Goal: Information Seeking & Learning: Learn about a topic

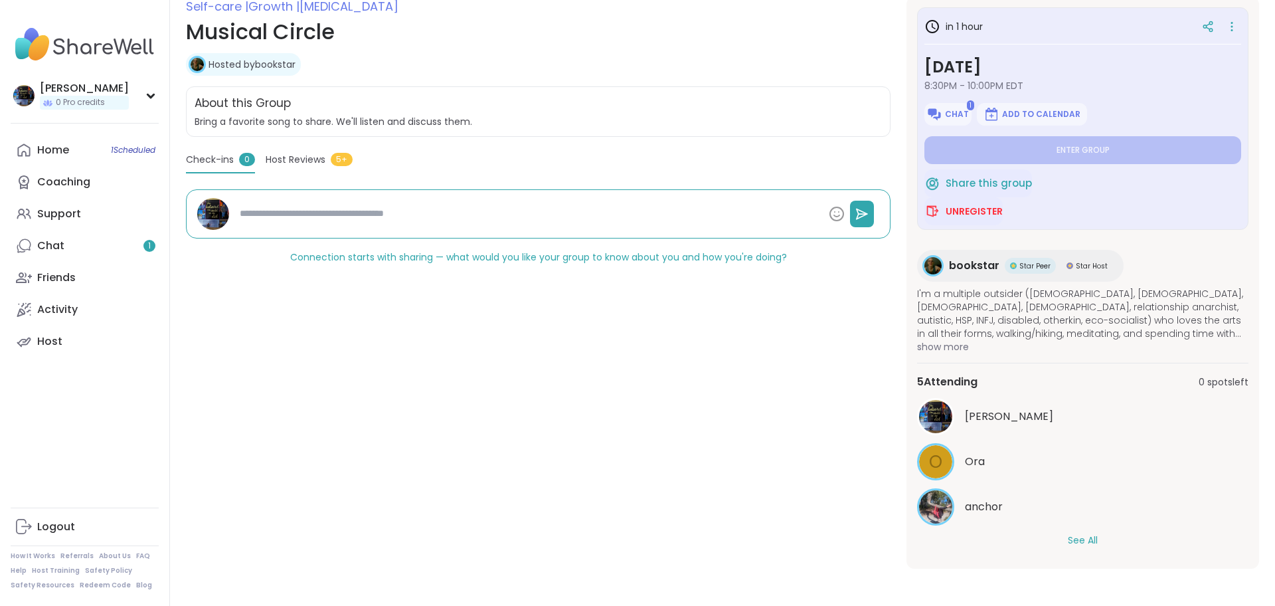
click at [1079, 541] on button "See All" at bounding box center [1083, 540] width 30 height 14
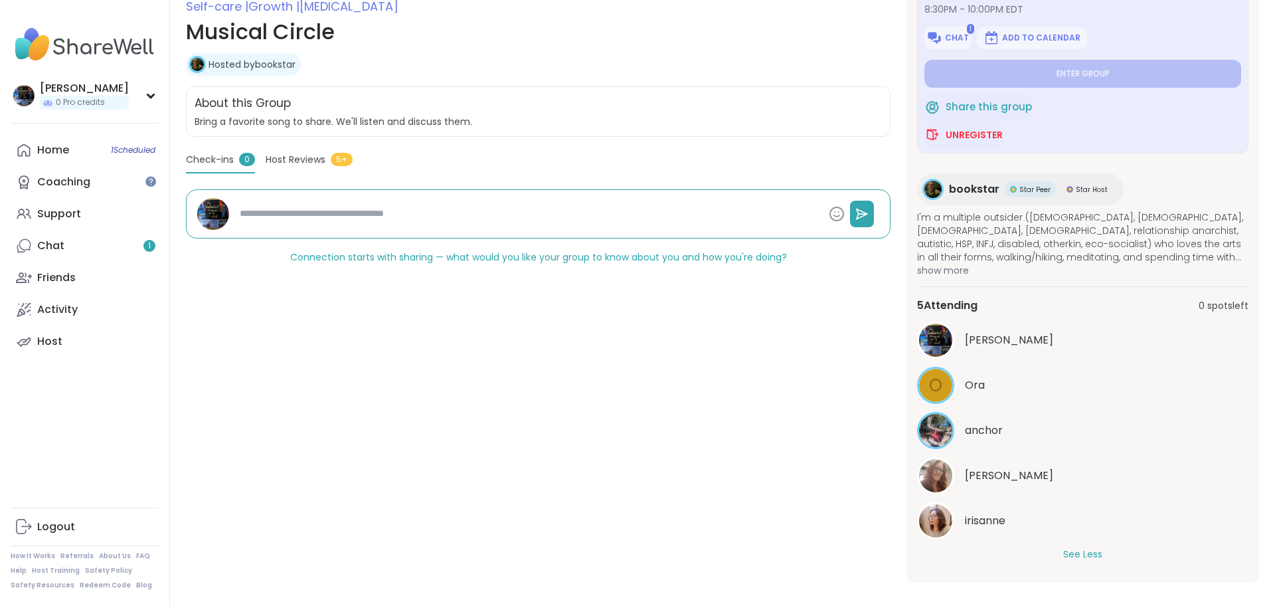
scroll to position [76, 0]
click at [104, 246] on link "Chat 1" at bounding box center [85, 246] width 148 height 32
type textarea "*"
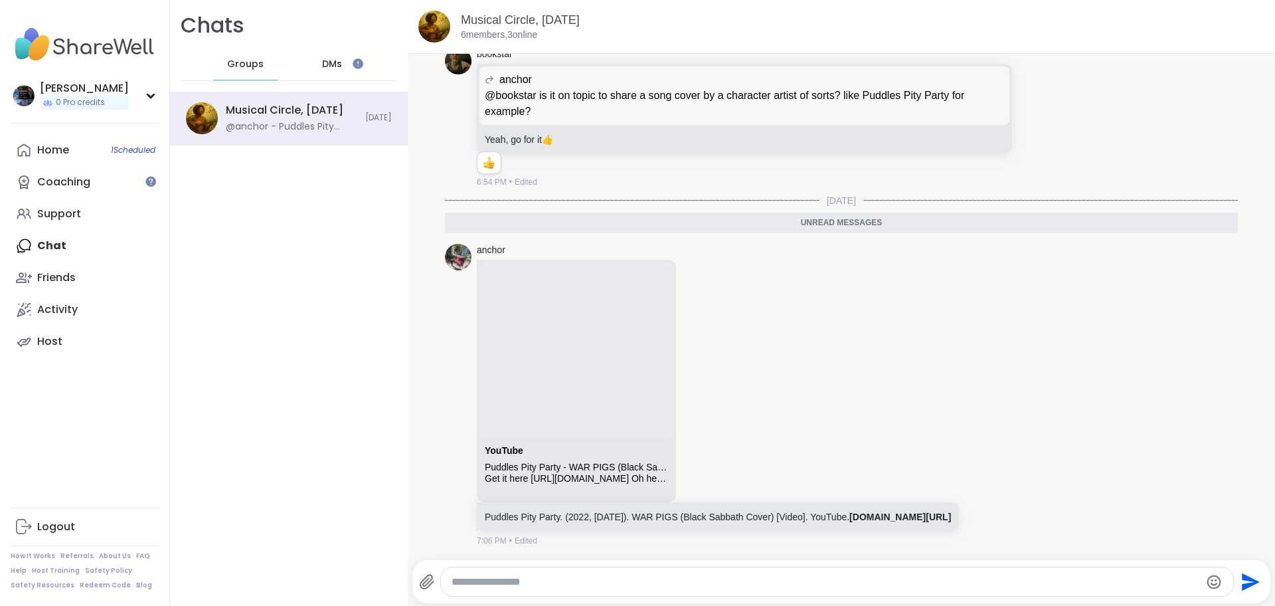
click at [507, 582] on textarea "Type your message" at bounding box center [826, 581] width 749 height 13
paste textarea "**********"
type textarea "**********"
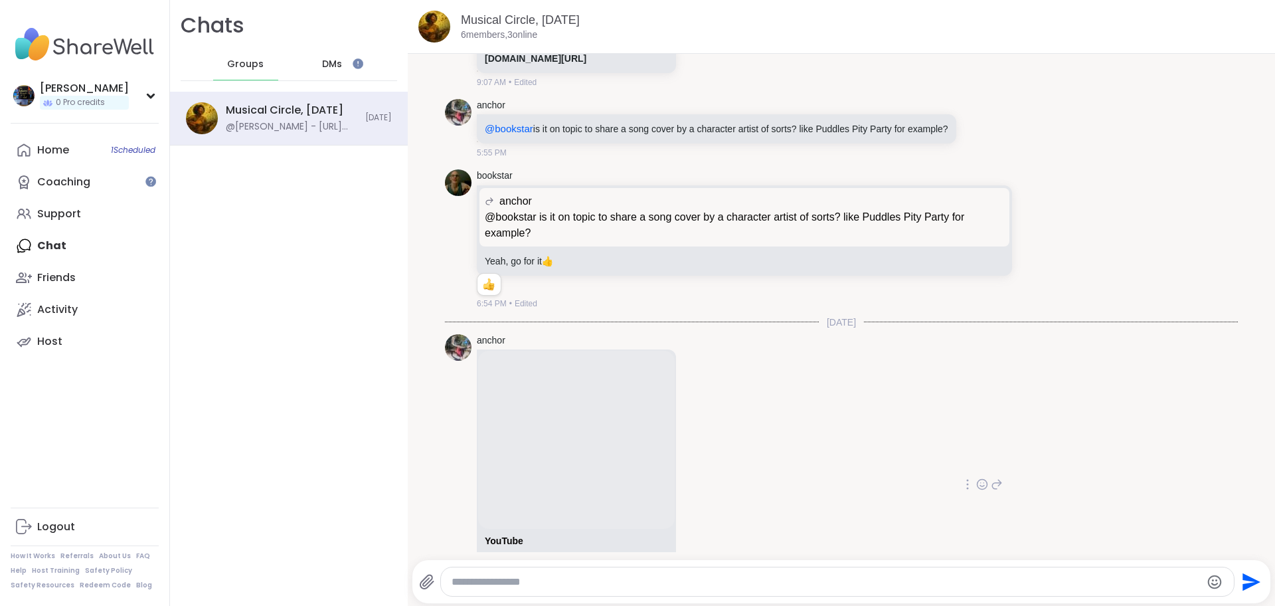
scroll to position [690, 0]
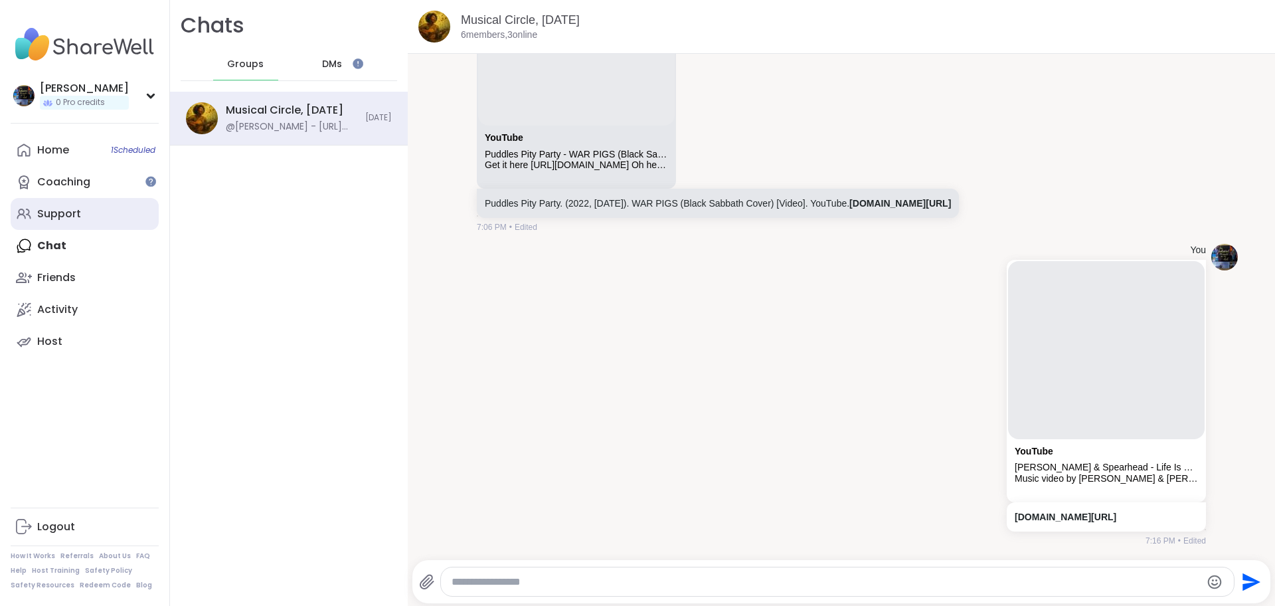
click at [54, 219] on div "Support" at bounding box center [59, 214] width 44 height 15
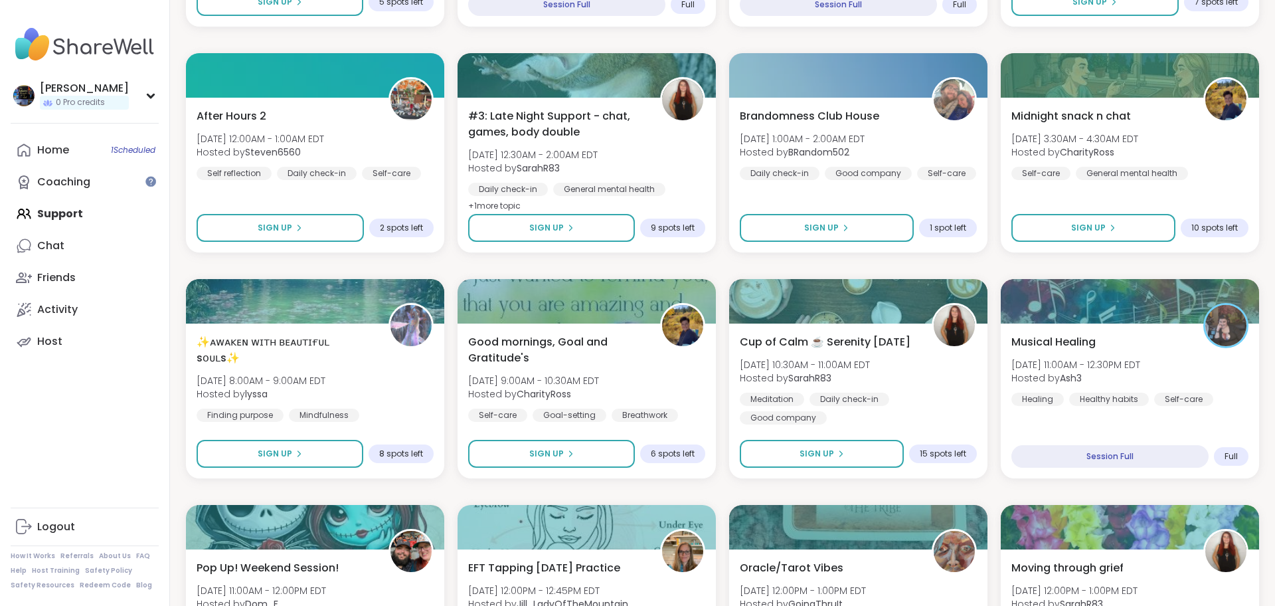
scroll to position [1075, 0]
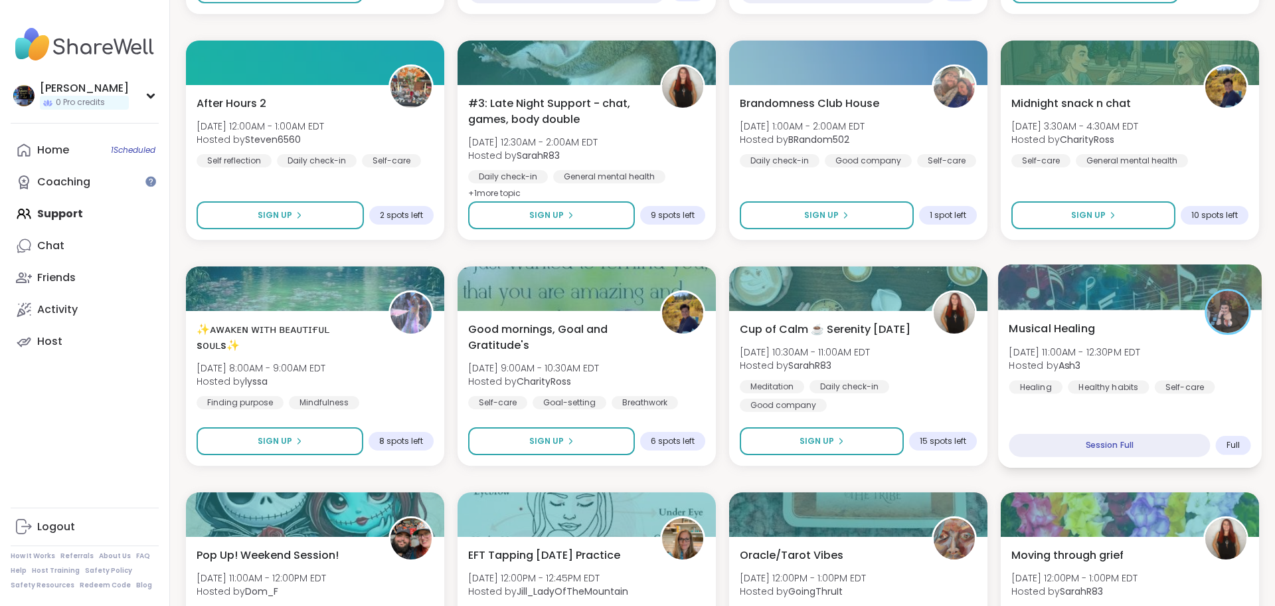
click at [1085, 326] on span "Musical Healing" at bounding box center [1052, 328] width 86 height 16
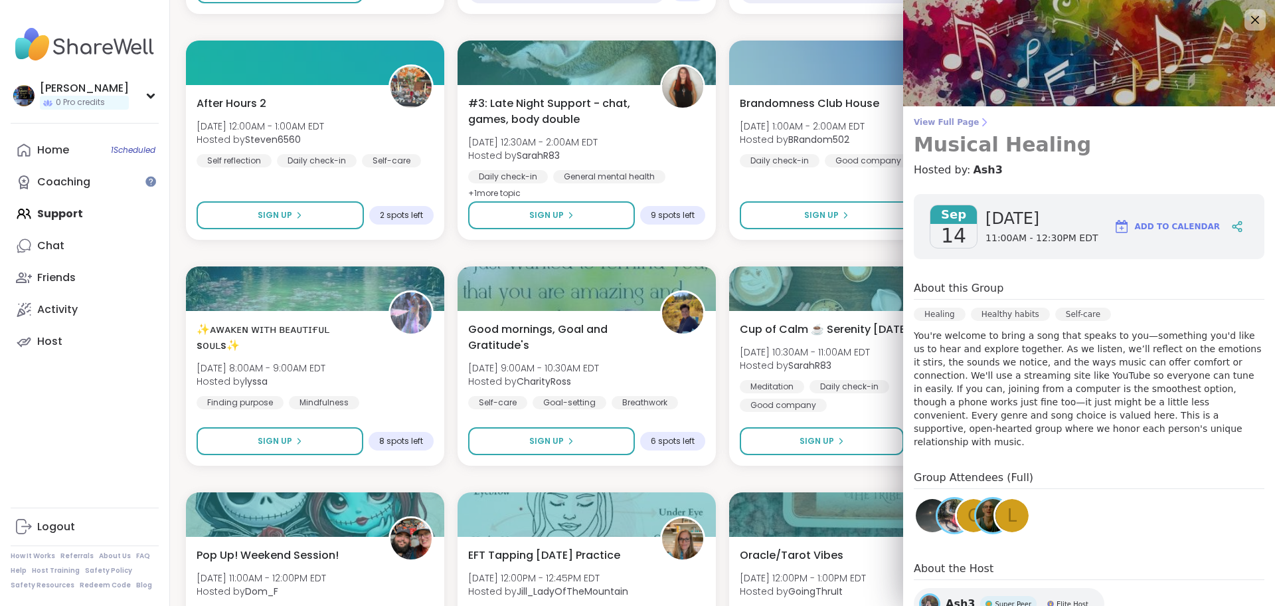
click at [957, 122] on span "View Full Page" at bounding box center [1089, 122] width 351 height 11
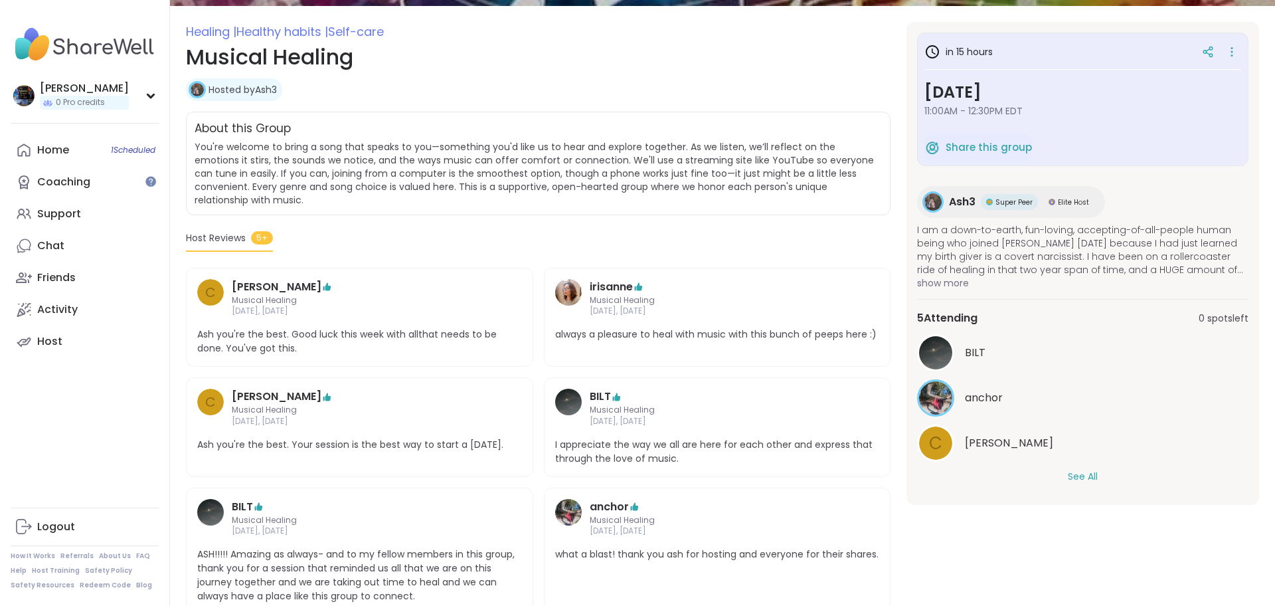
scroll to position [173, 0]
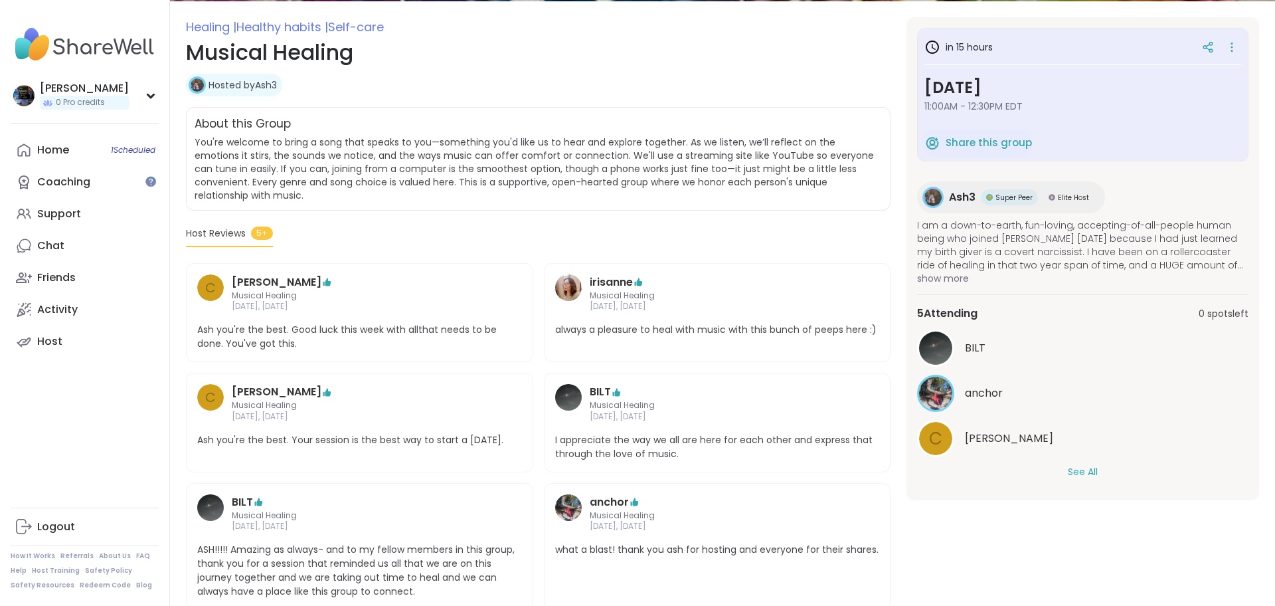
click at [1081, 472] on button "See All" at bounding box center [1083, 472] width 30 height 14
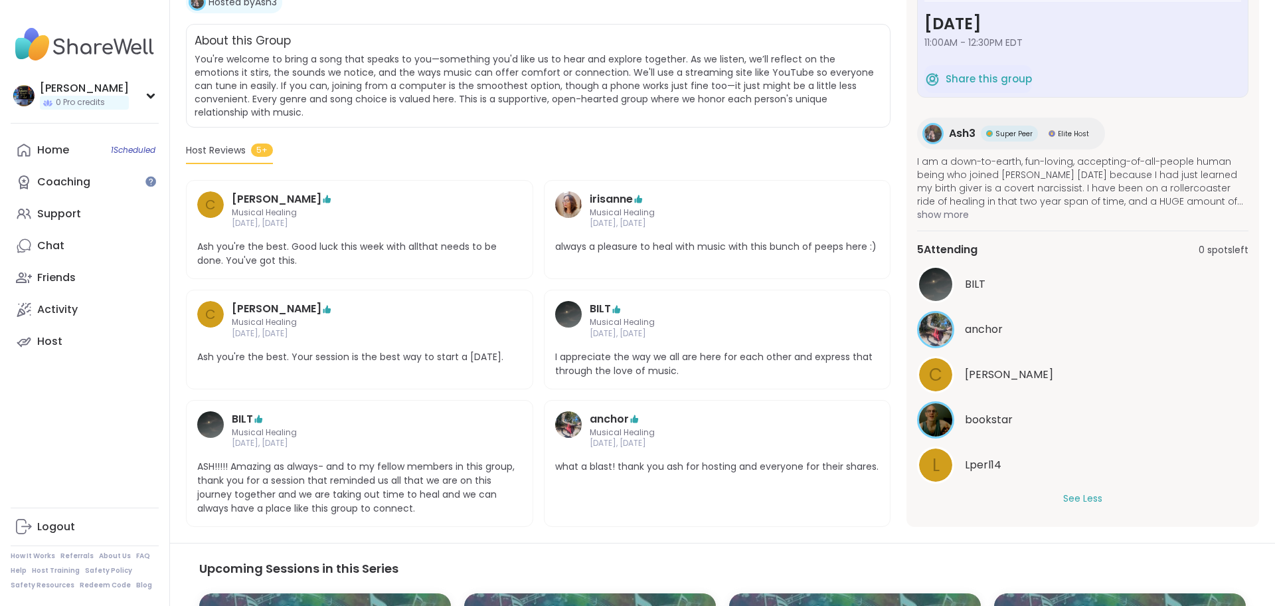
scroll to position [270, 0]
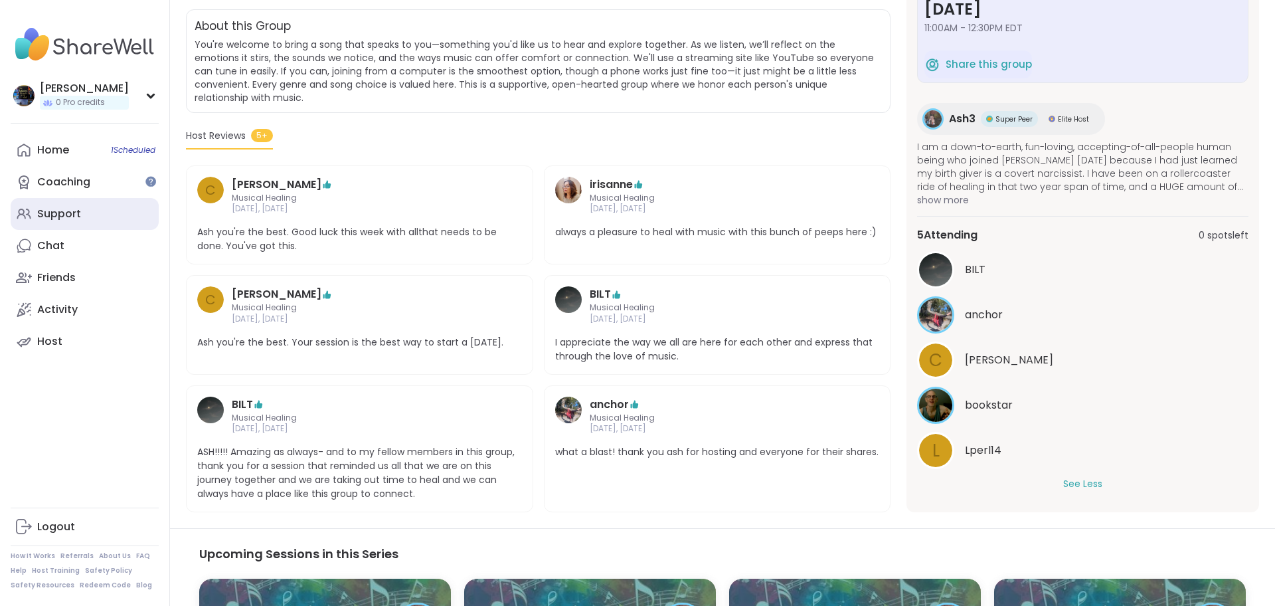
click at [97, 212] on link "Support" at bounding box center [85, 214] width 148 height 32
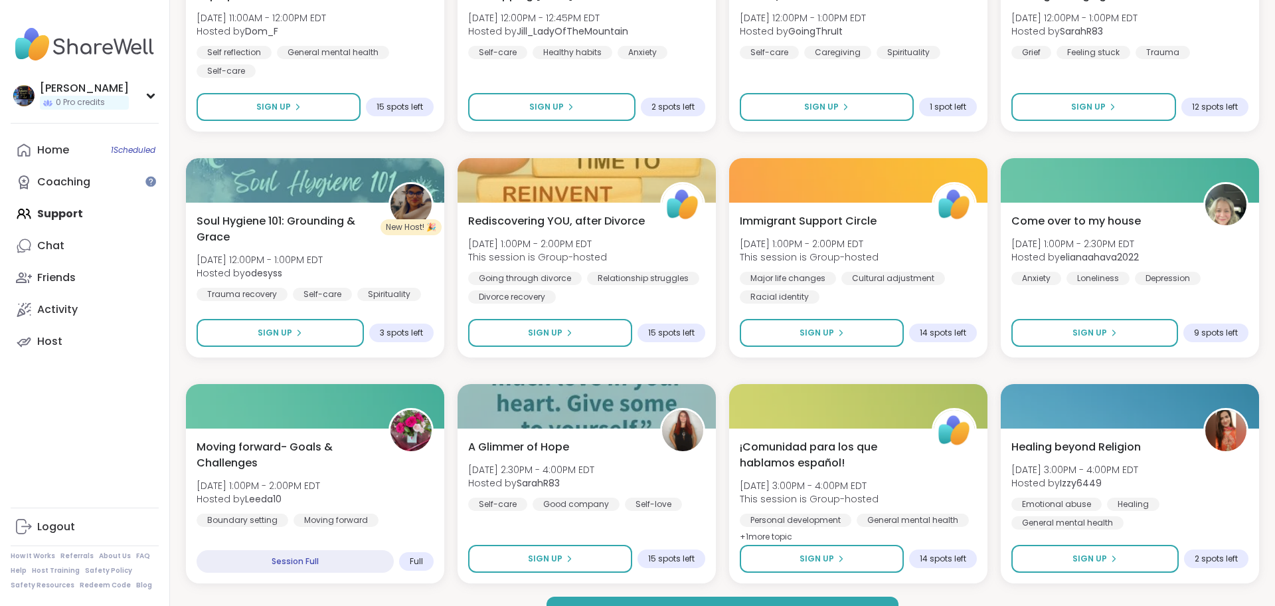
scroll to position [1667, 0]
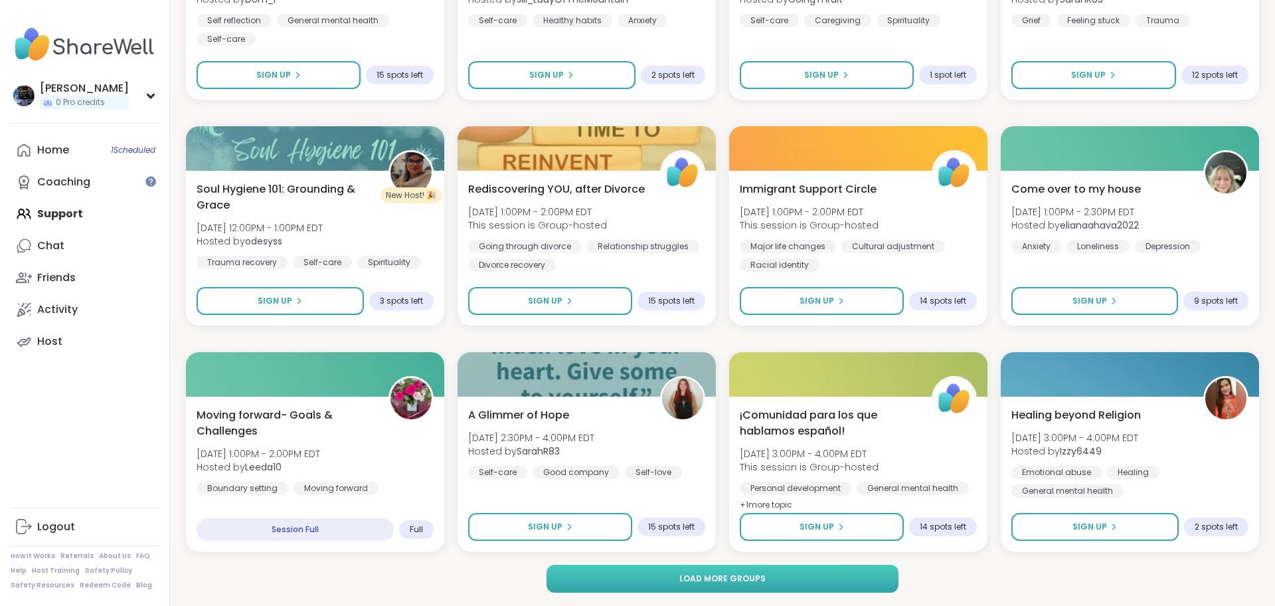
click at [684, 577] on span "Load more groups" at bounding box center [723, 579] width 86 height 12
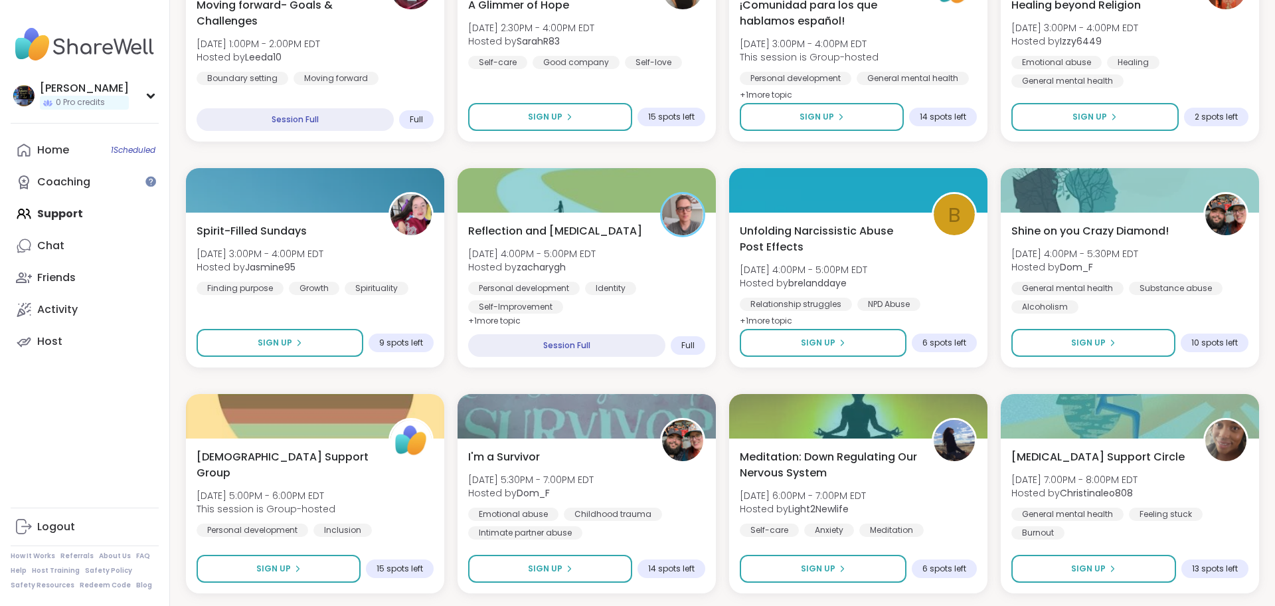
scroll to position [2082, 0]
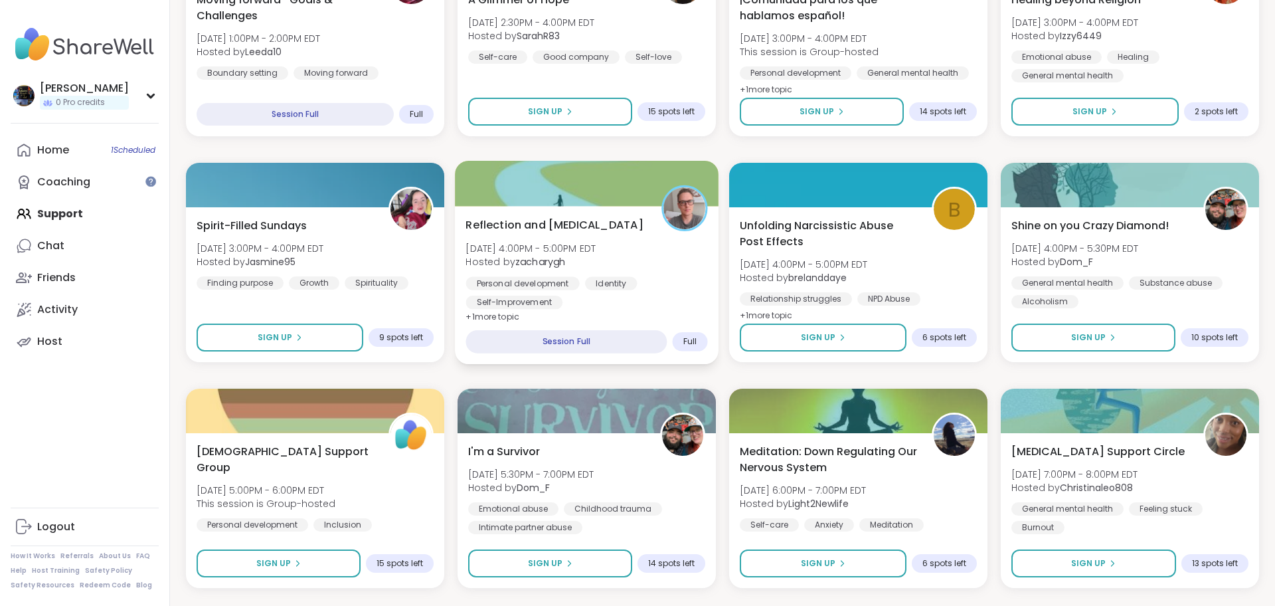
click at [559, 228] on span "Reflection and [MEDICAL_DATA]" at bounding box center [554, 225] width 177 height 16
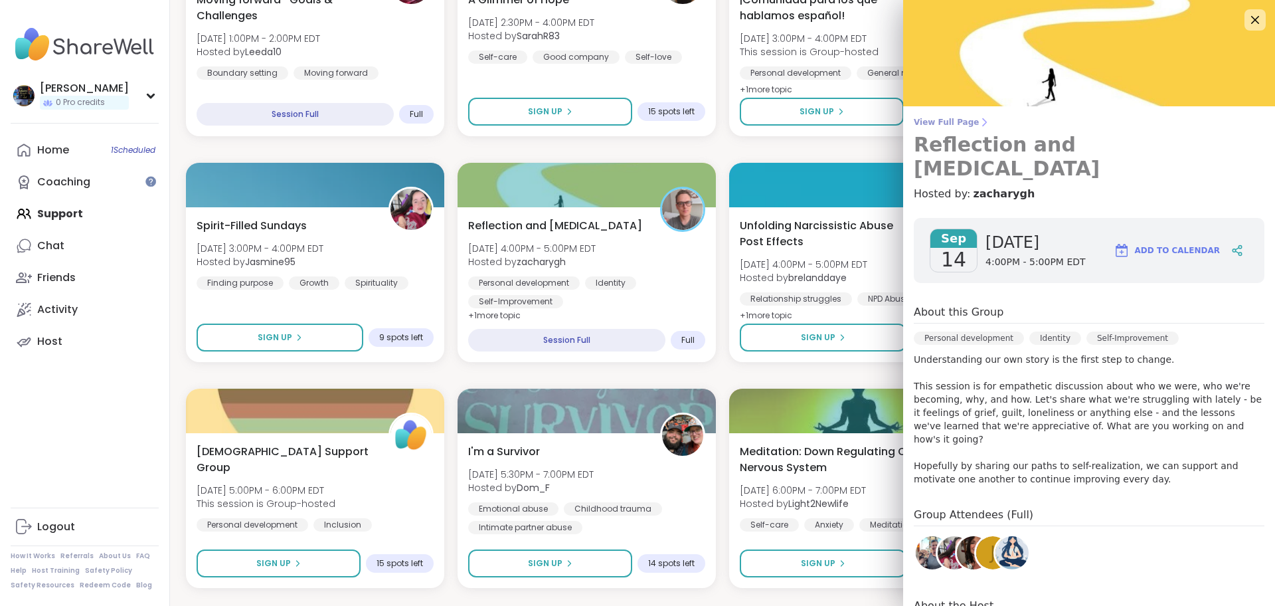
click at [957, 119] on span "View Full Page" at bounding box center [1089, 122] width 351 height 11
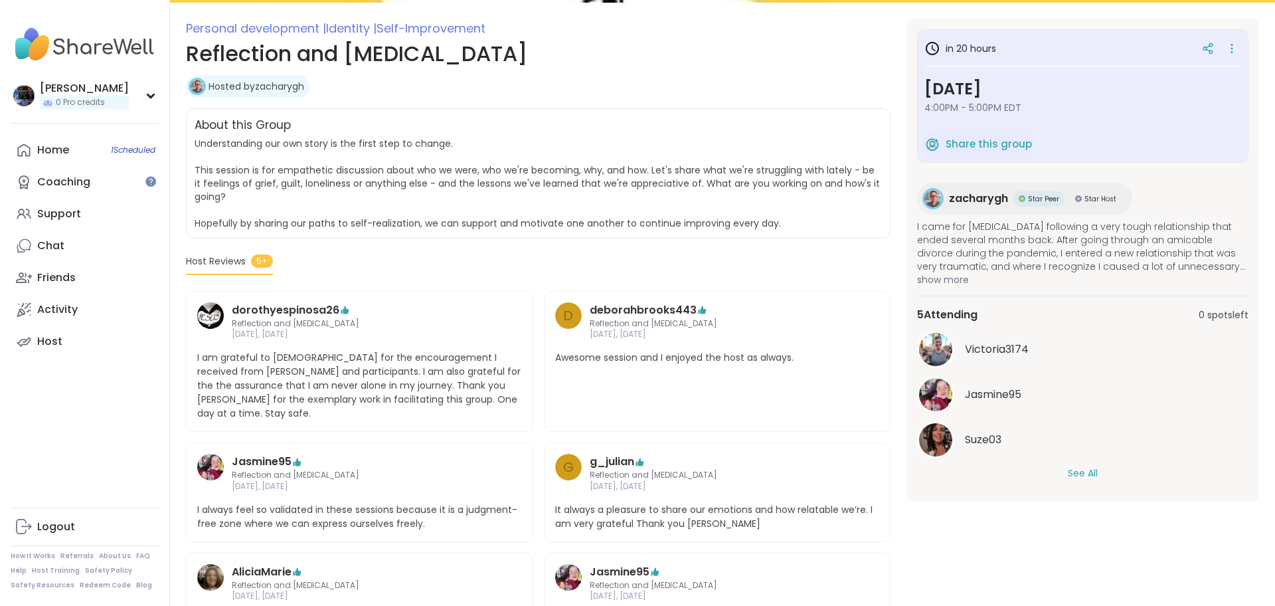
scroll to position [187, 0]
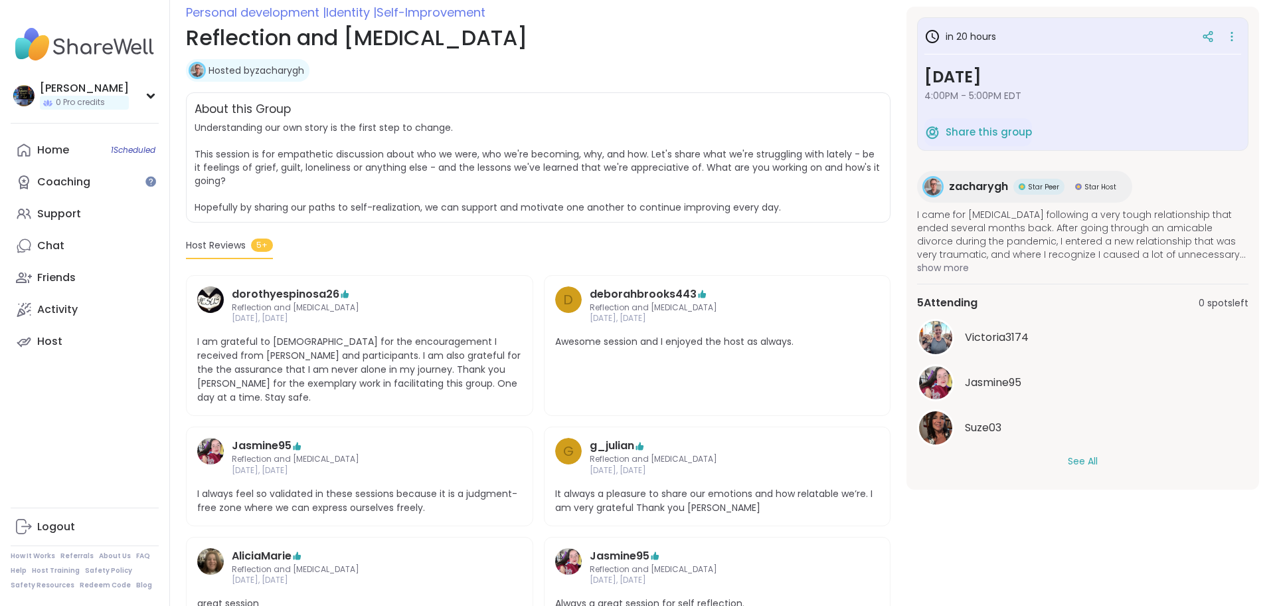
click at [1092, 462] on button "See All" at bounding box center [1083, 461] width 30 height 14
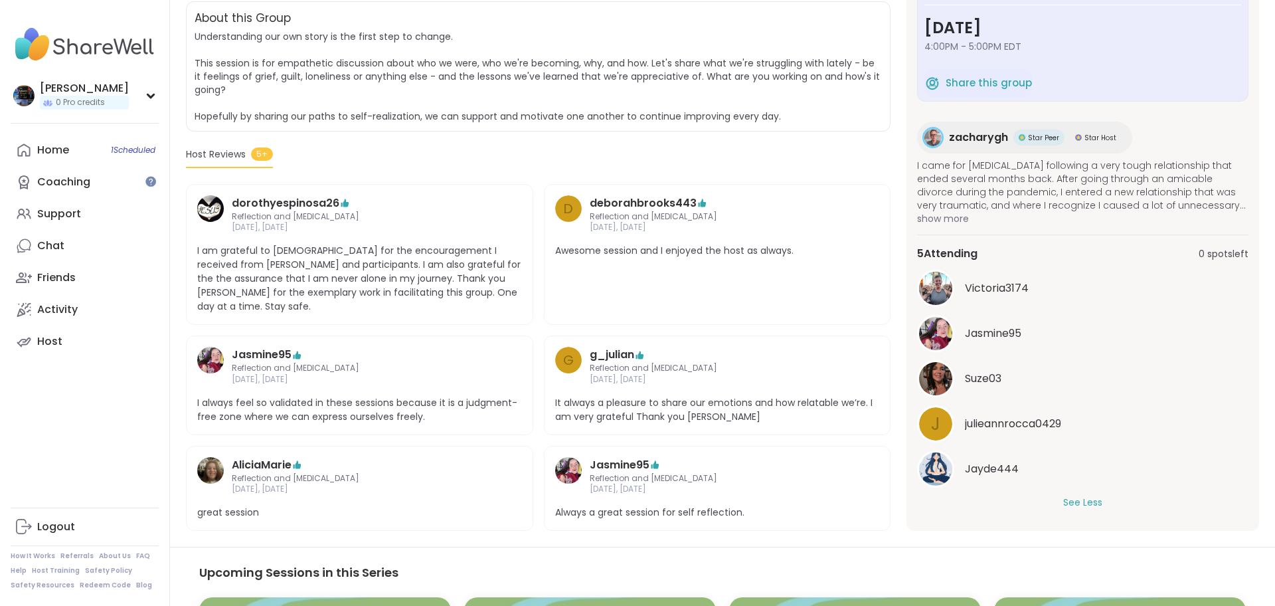
scroll to position [301, 0]
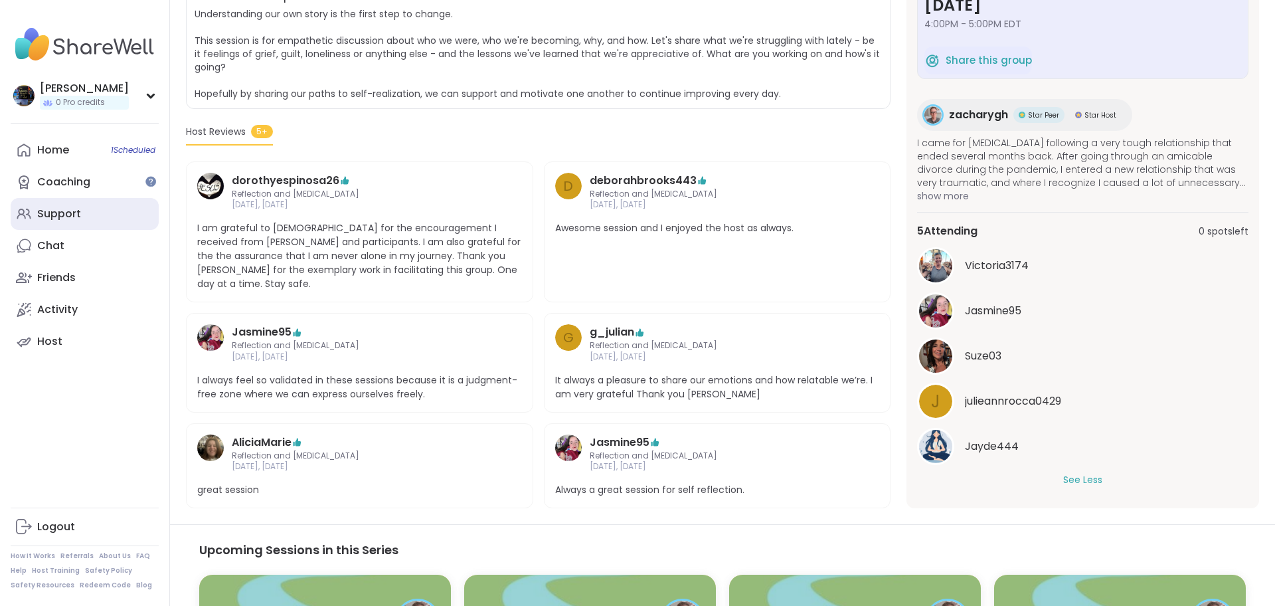
click at [76, 207] on div "Support" at bounding box center [59, 214] width 44 height 15
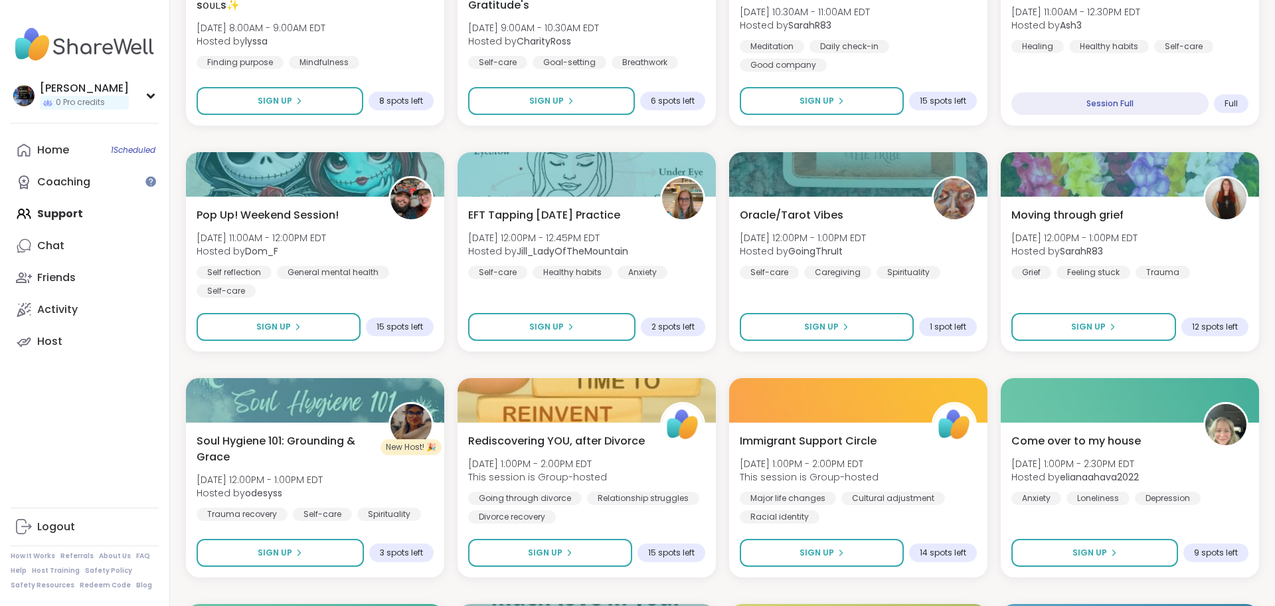
scroll to position [1667, 0]
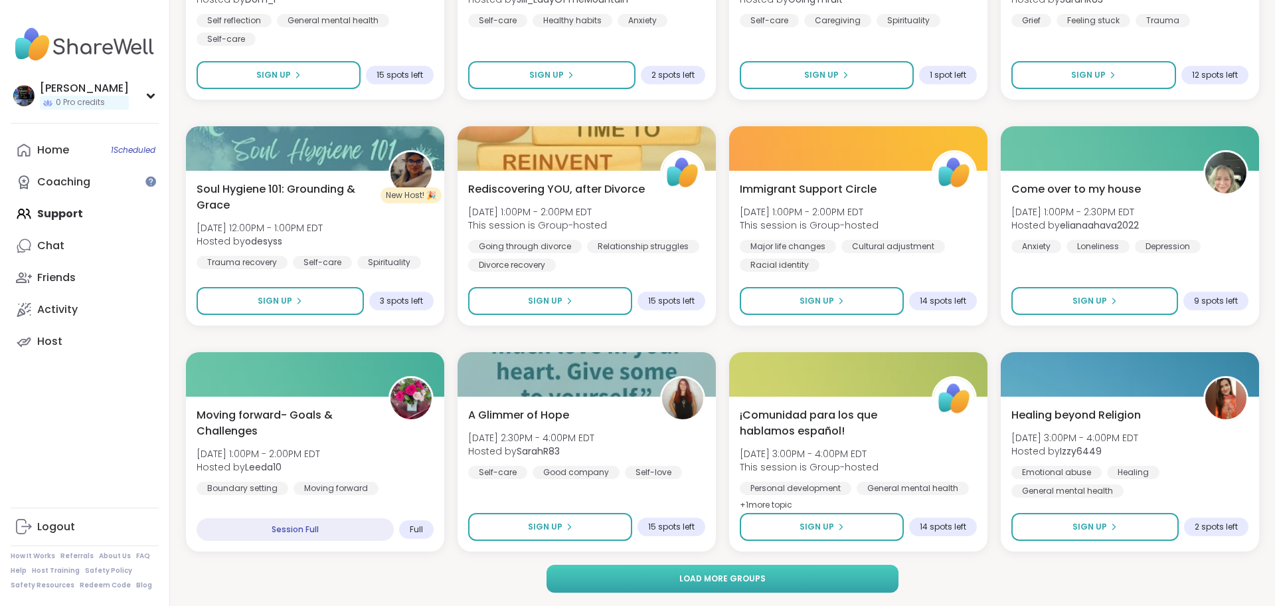
click at [680, 585] on button "Load more groups" at bounding box center [723, 579] width 353 height 28
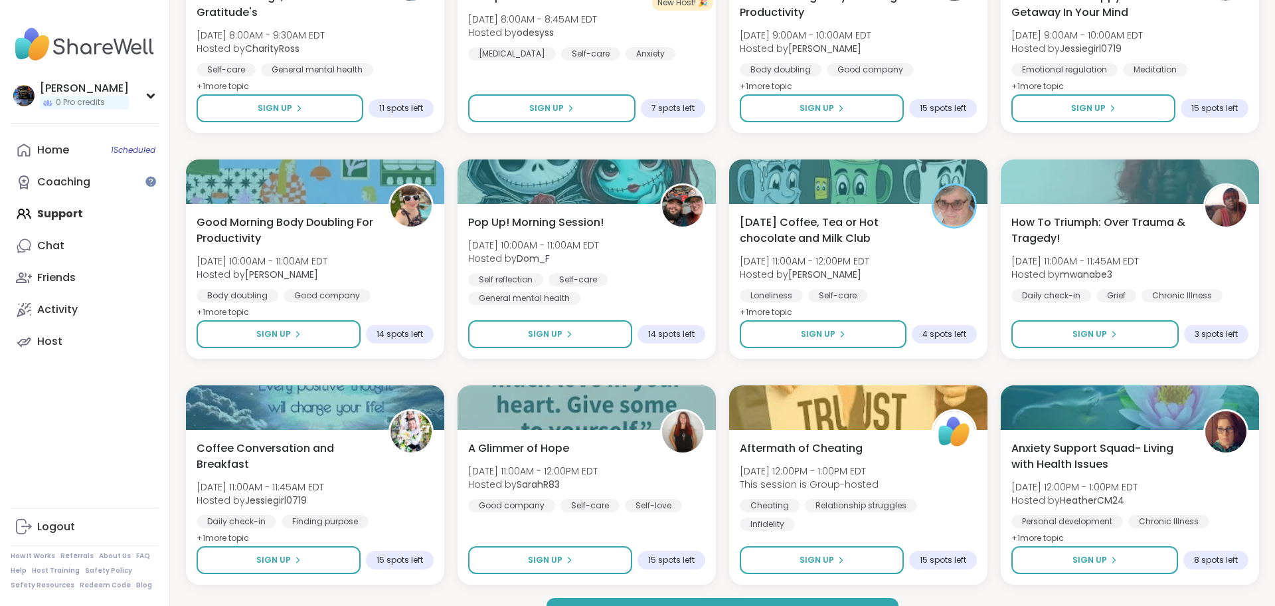
scroll to position [3700, 0]
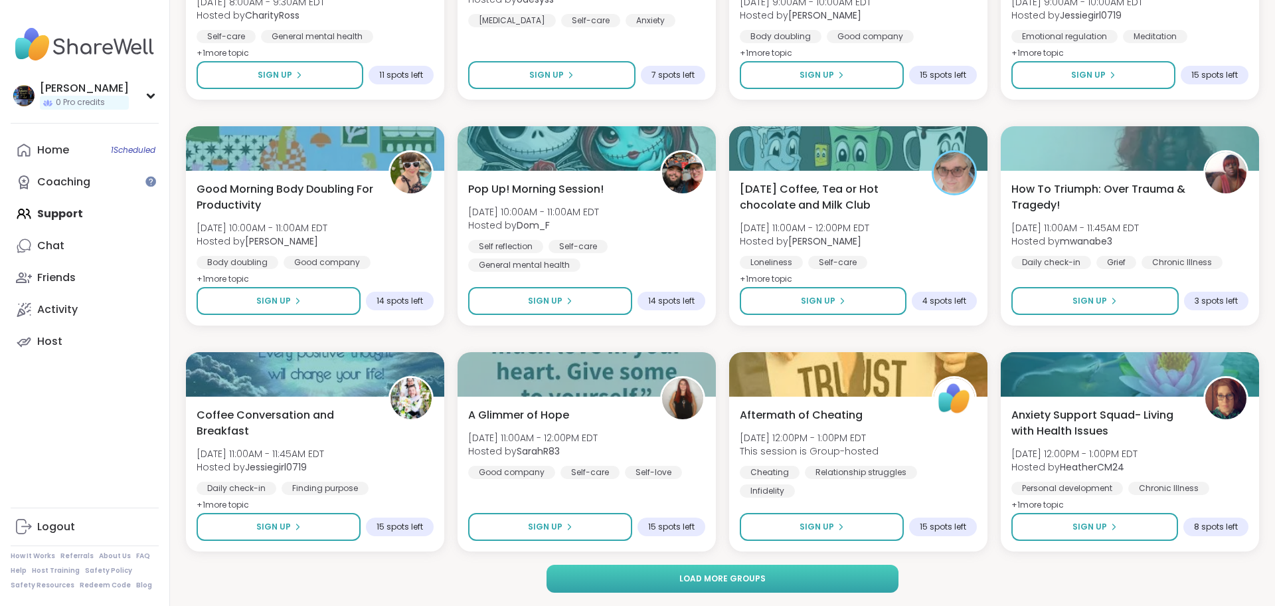
click at [719, 581] on span "Load more groups" at bounding box center [723, 579] width 86 height 12
